Goal: Information Seeking & Learning: Find specific fact

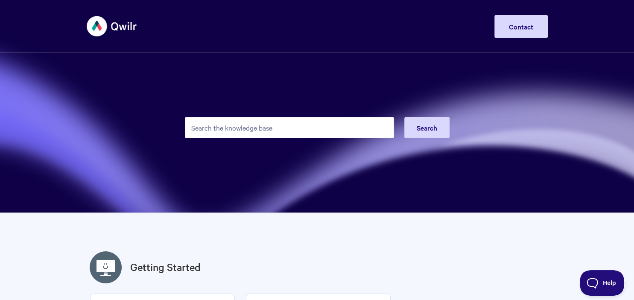
click at [228, 128] on input "Search the knowledge base" at bounding box center [289, 127] width 209 height 21
type input "xsss"
